Goal: Task Accomplishment & Management: Manage account settings

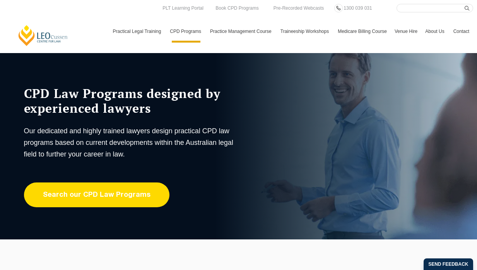
click at [118, 192] on link "Search our CPD Law Programs" at bounding box center [97, 194] width 146 height 25
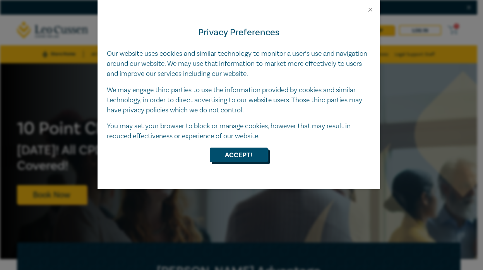
click at [246, 151] on button "Accept!" at bounding box center [239, 155] width 58 height 15
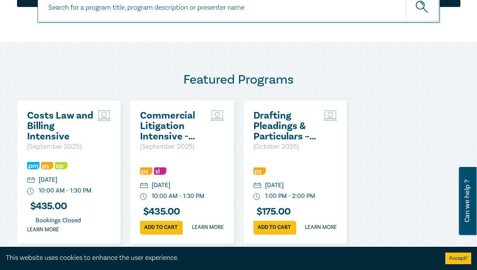
scroll to position [387, 0]
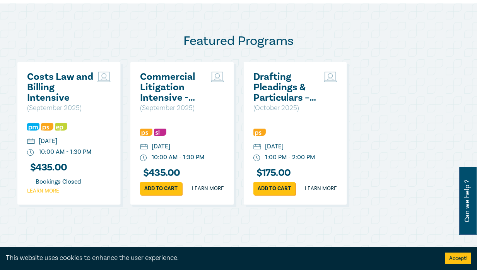
click at [46, 195] on link "Learn more" at bounding box center [43, 191] width 32 height 8
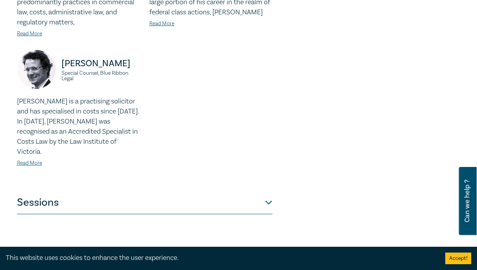
scroll to position [387, 0]
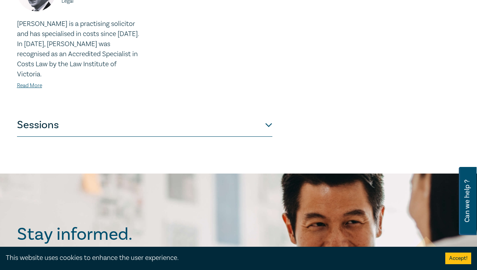
click at [268, 114] on button "Sessions" at bounding box center [145, 124] width 256 height 23
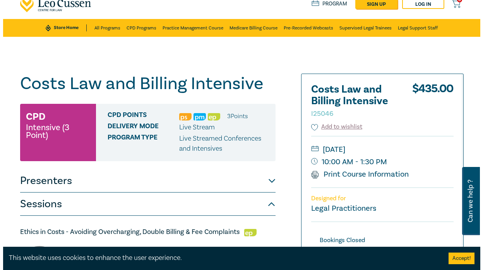
scroll to position [0, 0]
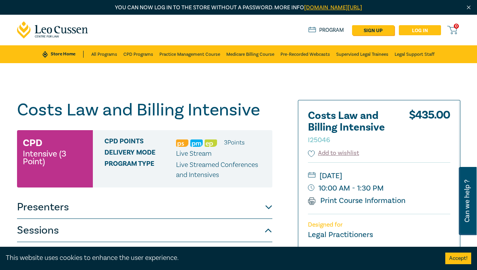
click at [415, 33] on link "Log in" at bounding box center [420, 30] width 42 height 10
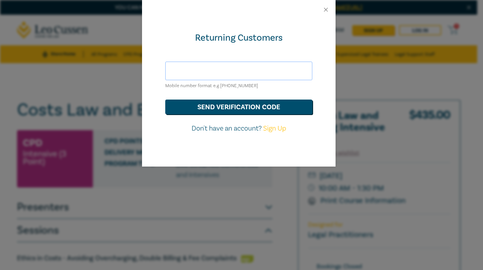
click at [204, 71] on input "text" at bounding box center [238, 71] width 147 height 19
drag, startPoint x: 263, startPoint y: 70, endPoint x: 97, endPoint y: 82, distance: 165.8
click at [97, 82] on div "Returning Customers sarshalauterbach@gmail.com Mobile number format e.g +61 000…" at bounding box center [241, 135] width 483 height 270
type input "sarsha@summitinjurylawyers.com.au"
click at [165, 100] on button "send verification code" at bounding box center [238, 107] width 147 height 15
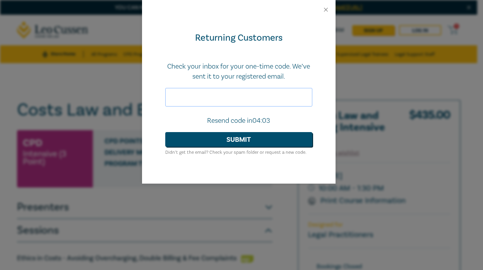
click at [215, 98] on input "text" at bounding box center [238, 97] width 147 height 19
type input "832930"
click at [240, 140] on button "Submit" at bounding box center [238, 139] width 147 height 15
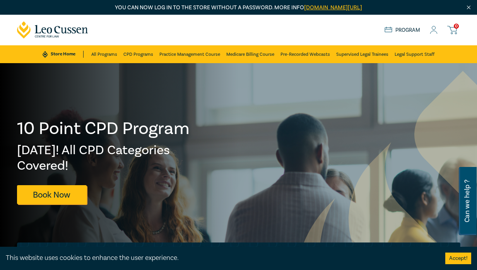
click at [436, 30] on icon at bounding box center [434, 30] width 8 height 8
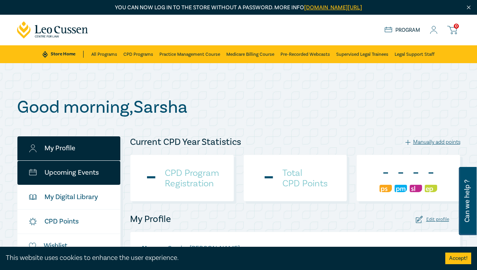
click at [81, 177] on link "Upcoming Events" at bounding box center [68, 173] width 103 height 24
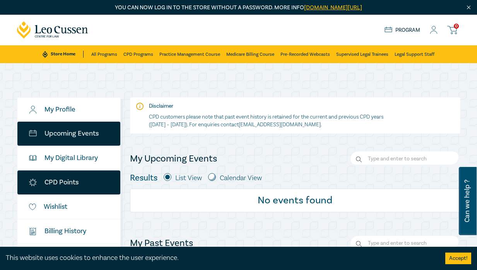
click at [80, 185] on link "CPD Points" at bounding box center [68, 182] width 103 height 24
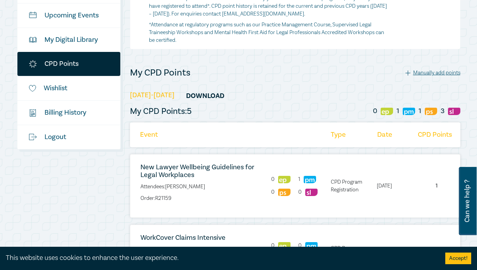
scroll to position [116, 0]
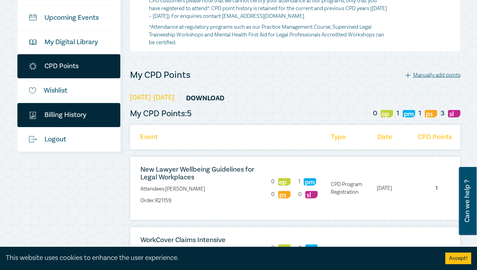
click at [77, 117] on link "$ Billing History" at bounding box center [68, 115] width 103 height 24
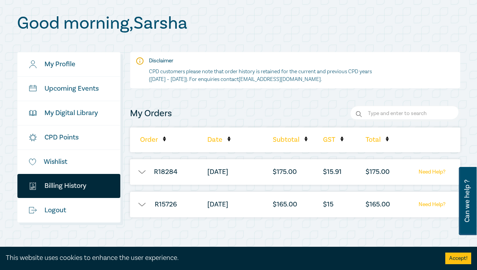
scroll to position [77, 0]
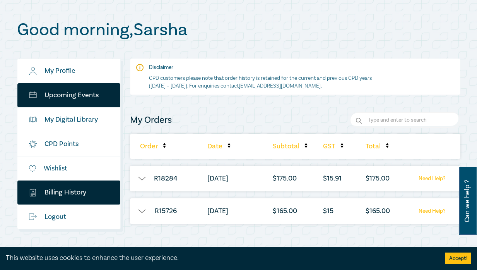
click at [62, 97] on link "Upcoming Events" at bounding box center [68, 95] width 103 height 24
